Goal: Information Seeking & Learning: Learn about a topic

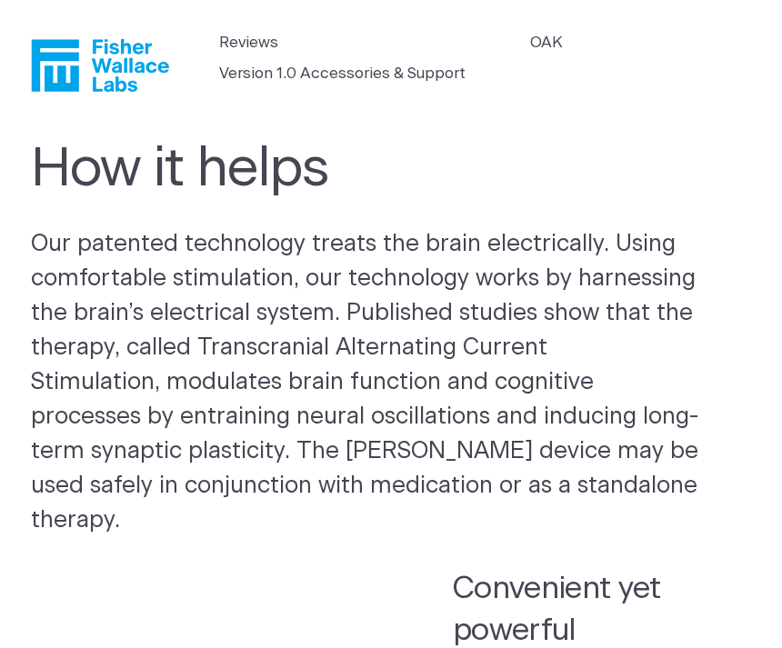
click at [257, 47] on link "Reviews" at bounding box center [248, 43] width 59 height 24
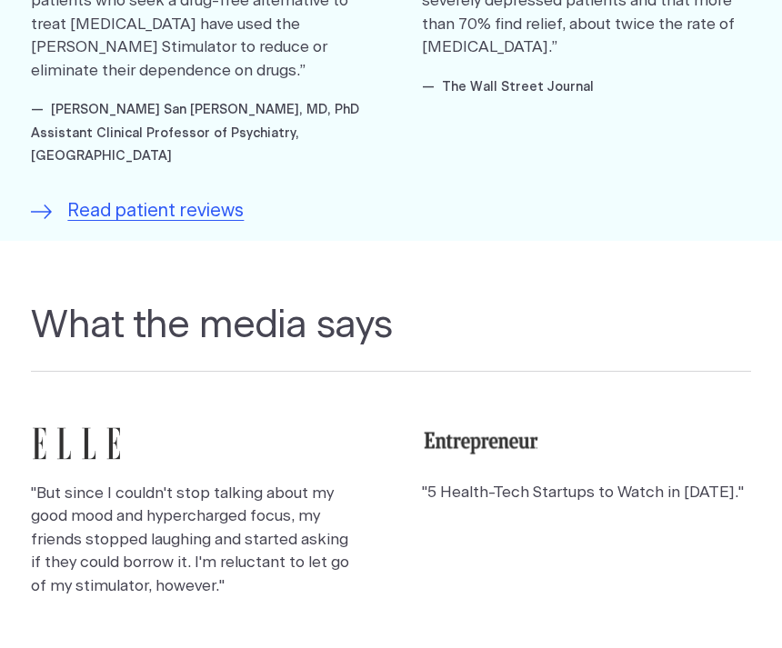
scroll to position [1202, 0]
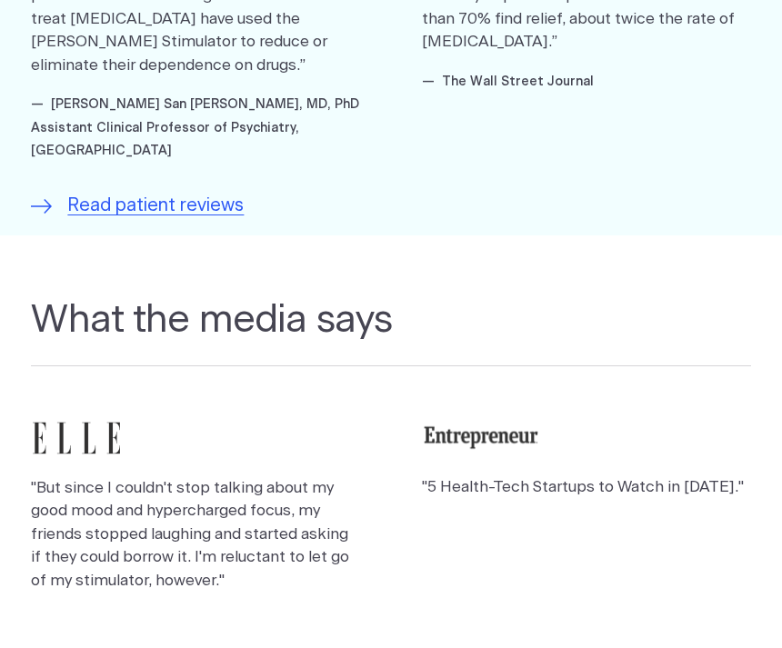
click at [173, 193] on span "Read patient reviews" at bounding box center [155, 206] width 176 height 27
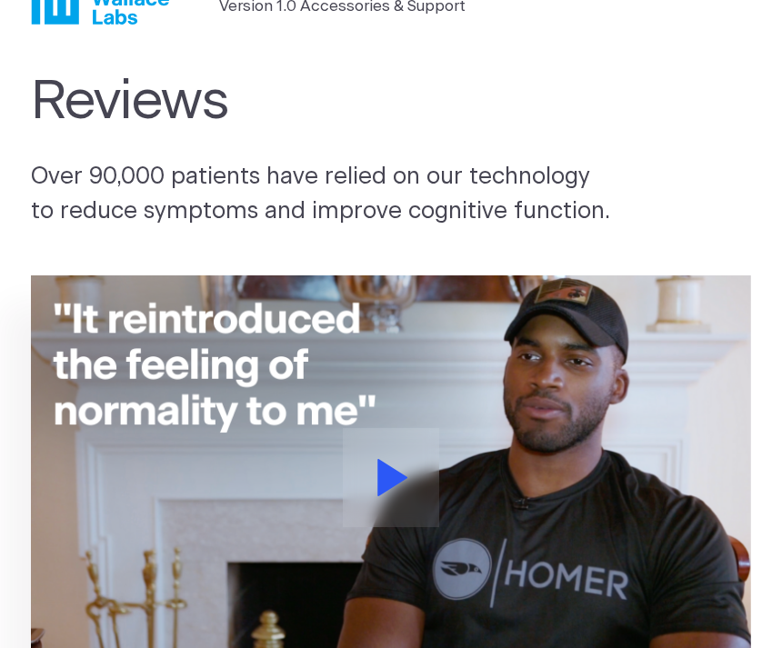
scroll to position [0, 0]
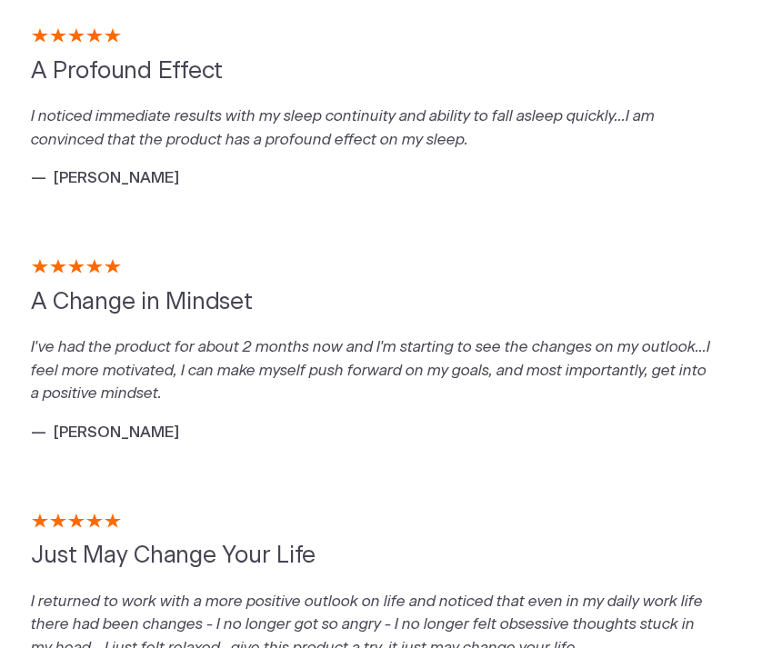
scroll to position [1915, 0]
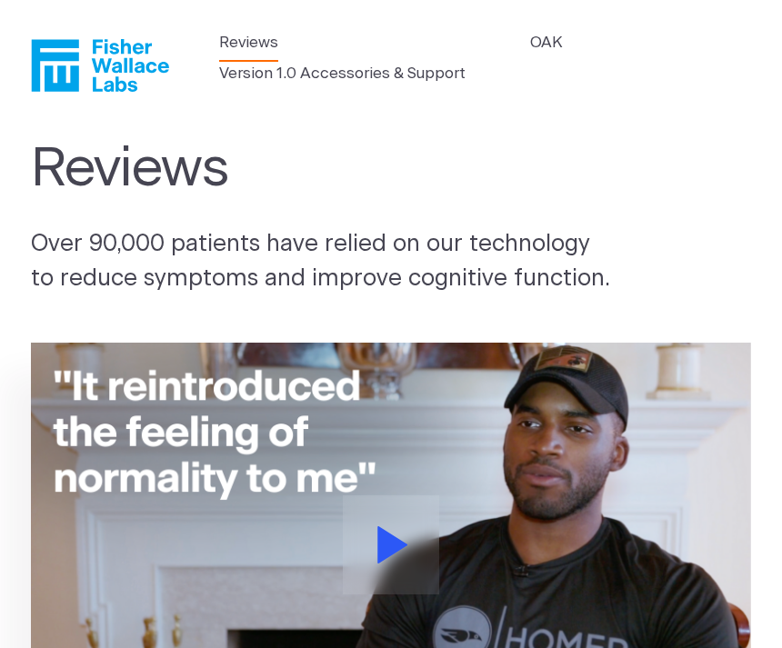
click at [368, 73] on link "Version 1.0 Accessories & Support" at bounding box center [342, 74] width 246 height 24
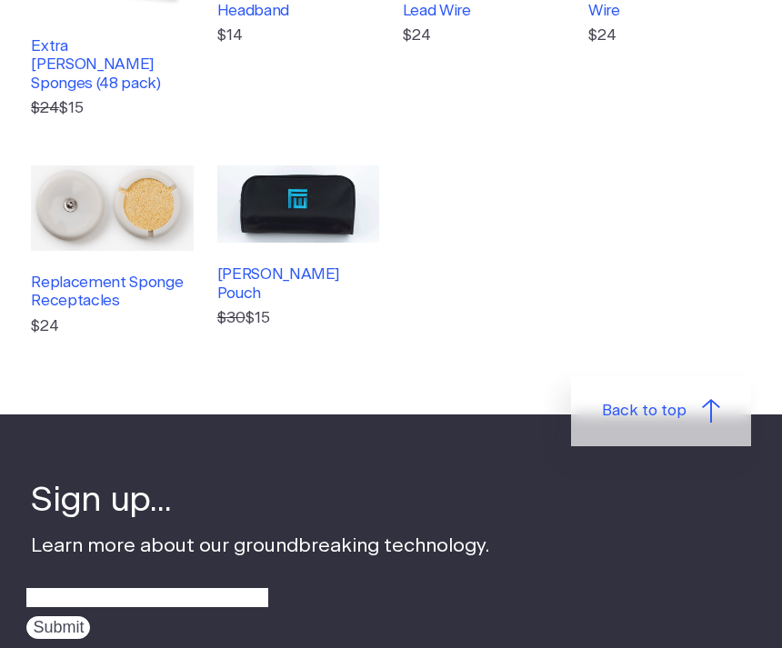
scroll to position [612, 0]
